Goal: Information Seeking & Learning: Learn about a topic

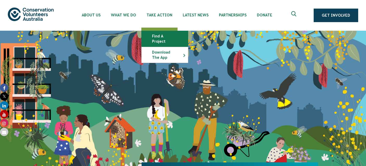
click at [158, 35] on link "Find a project" at bounding box center [165, 39] width 46 height 16
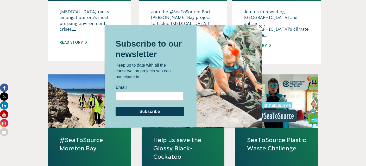
scroll to position [435, 0]
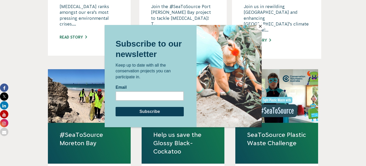
click at [259, 27] on button "Close" at bounding box center [261, 26] width 8 height 8
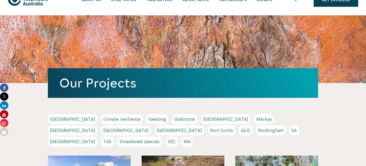
scroll to position [0, 0]
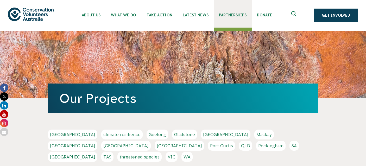
click at [234, 15] on span "Partnerships" at bounding box center [233, 15] width 28 height 4
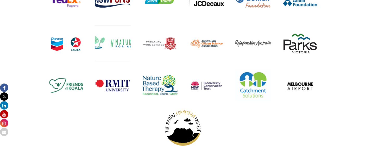
scroll to position [722, 0]
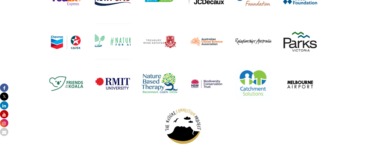
click at [192, 122] on img at bounding box center [183, 126] width 36 height 36
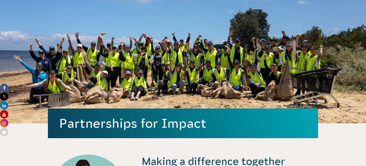
scroll to position [0, 0]
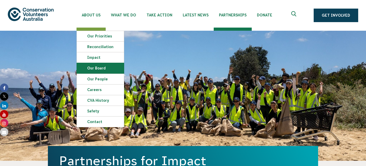
click at [99, 68] on link "Our Board" at bounding box center [100, 68] width 47 height 10
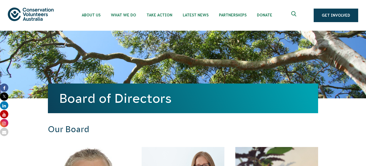
scroll to position [3, 0]
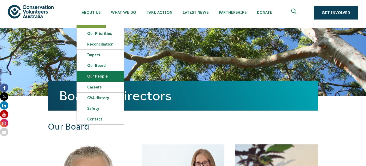
click at [97, 76] on link "Our People" at bounding box center [100, 76] width 47 height 10
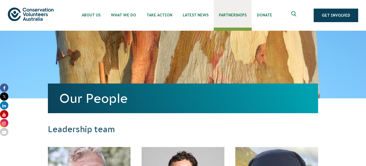
click at [236, 14] on span "Partnerships" at bounding box center [233, 15] width 28 height 4
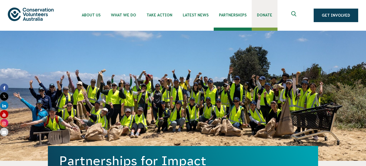
click at [263, 15] on span "Donate" at bounding box center [264, 15] width 15 height 4
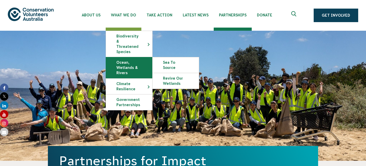
click at [130, 62] on link "Ocean, Wetlands & Rivers" at bounding box center [129, 67] width 46 height 21
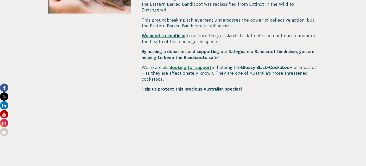
scroll to position [294, 0]
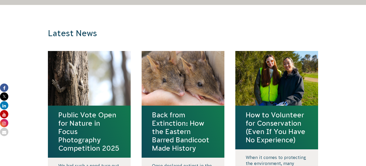
click at [225, 63] on div "Public Vote Open for Nature in Focus Photography Competition 2025 We had such a…" at bounding box center [182, 134] width 281 height 167
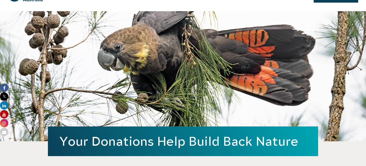
scroll to position [0, 0]
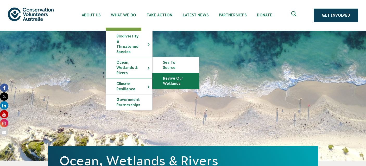
click at [174, 73] on link "Revive Our Wetlands" at bounding box center [176, 81] width 46 height 16
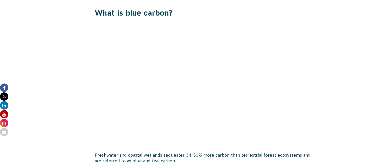
scroll to position [324, 0]
